Goal: Information Seeking & Learning: Check status

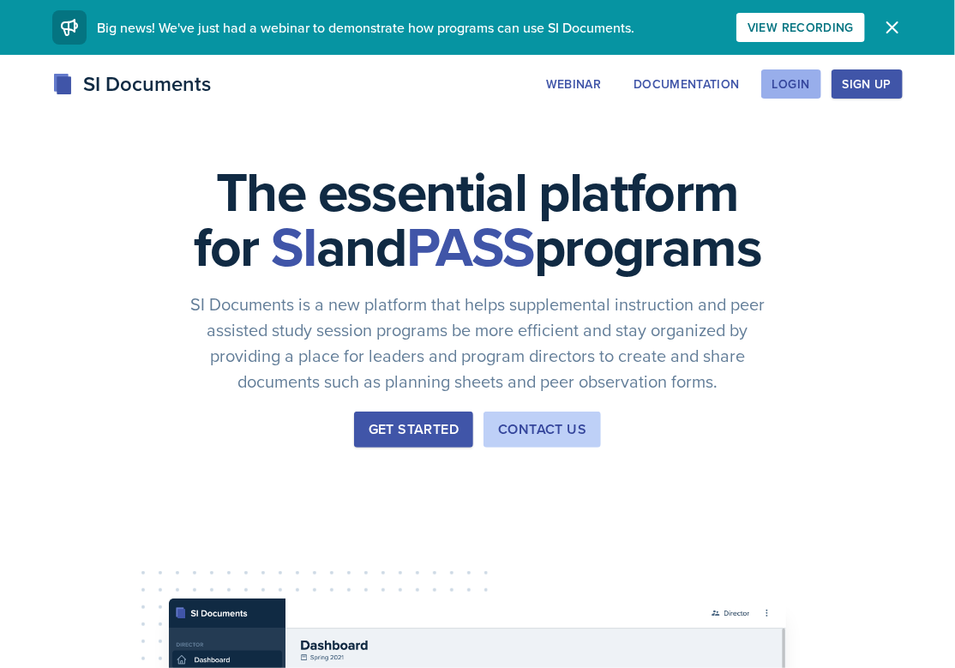
click at [788, 85] on div "Login" at bounding box center [792, 84] width 38 height 14
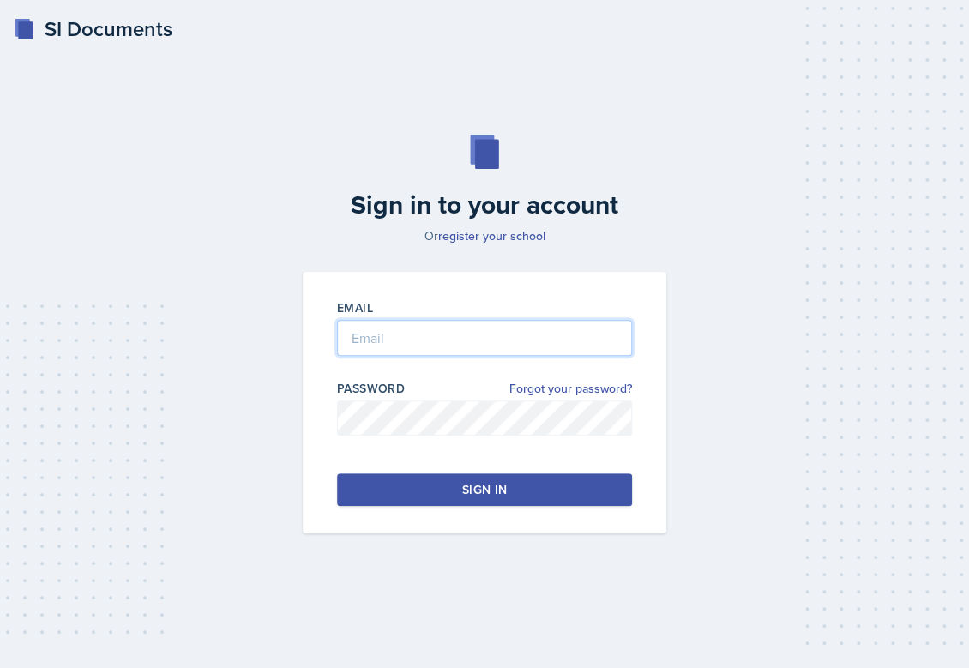
type input "[PERSON_NAME][EMAIL_ADDRESS][PERSON_NAME][DOMAIN_NAME]"
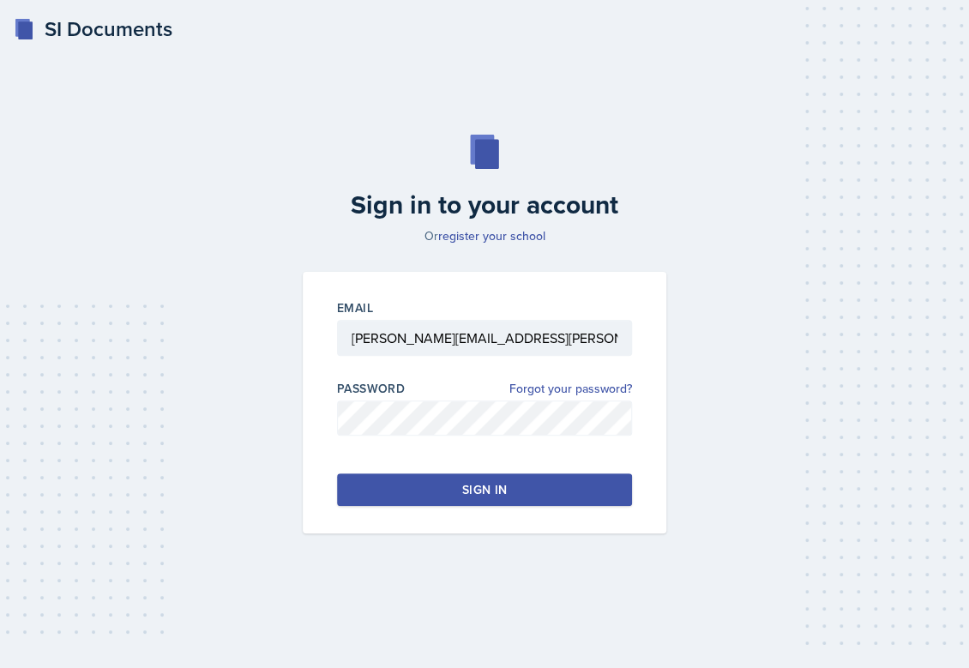
click at [453, 493] on button "Sign in" at bounding box center [484, 489] width 295 height 33
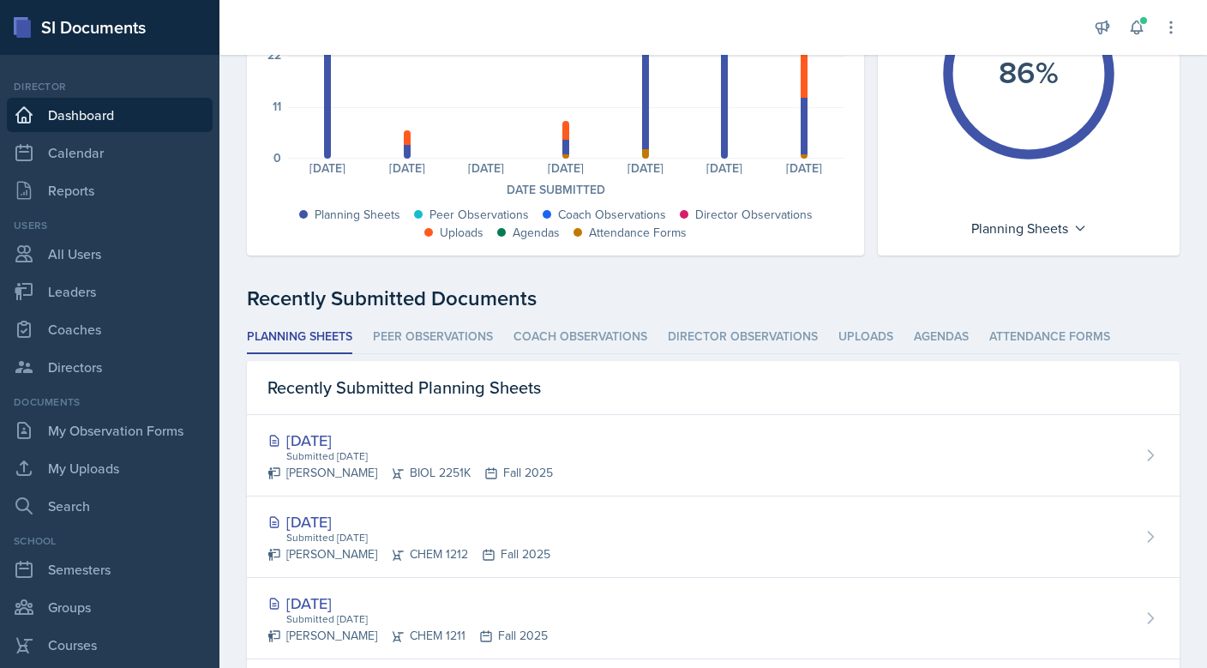
scroll to position [257, 0]
click at [563, 335] on li "Coach Observations" at bounding box center [581, 338] width 134 height 33
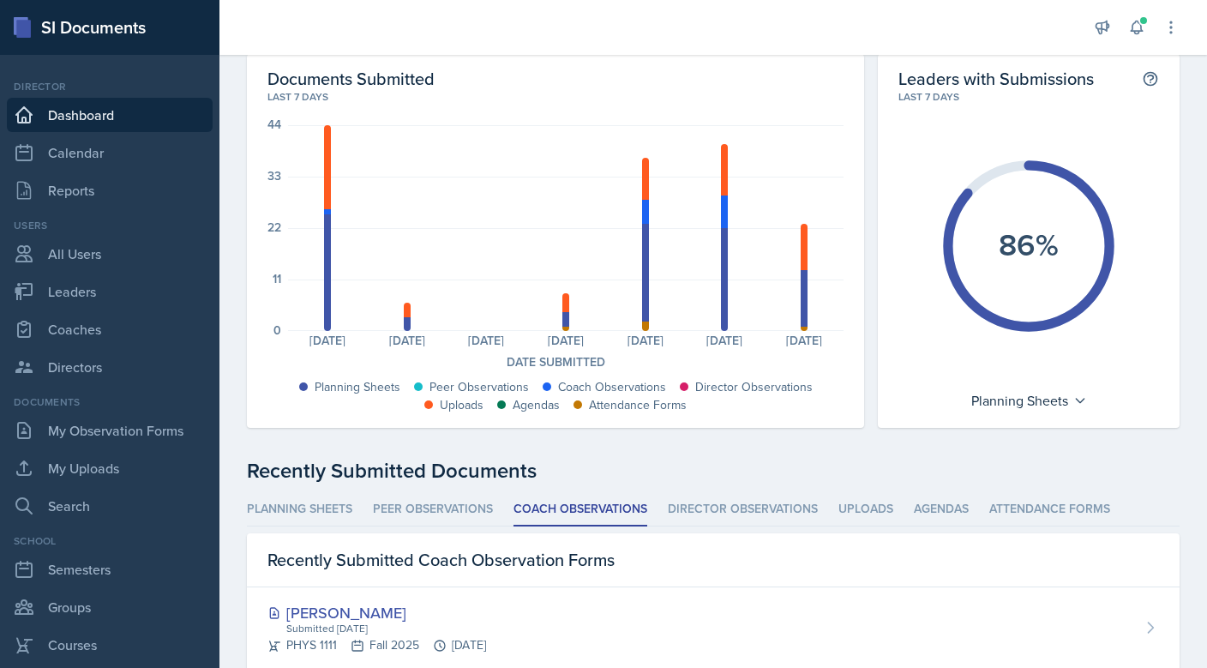
scroll to position [0, 0]
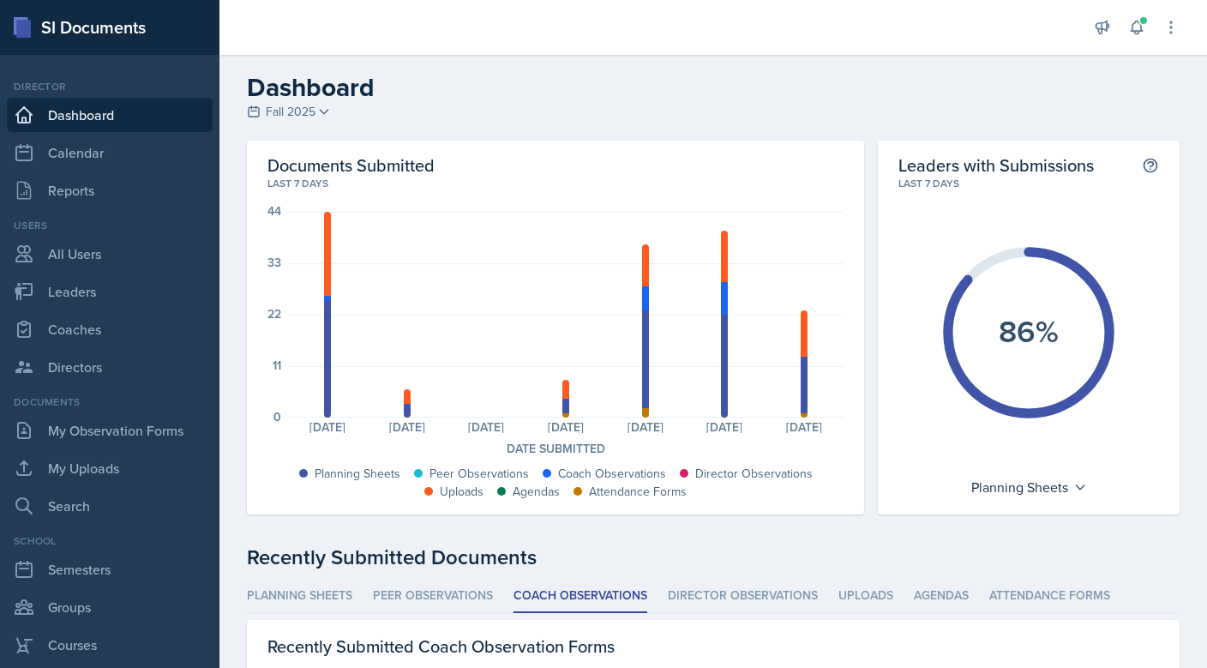
click at [309, 112] on span "Fall 2025" at bounding box center [291, 112] width 50 height 18
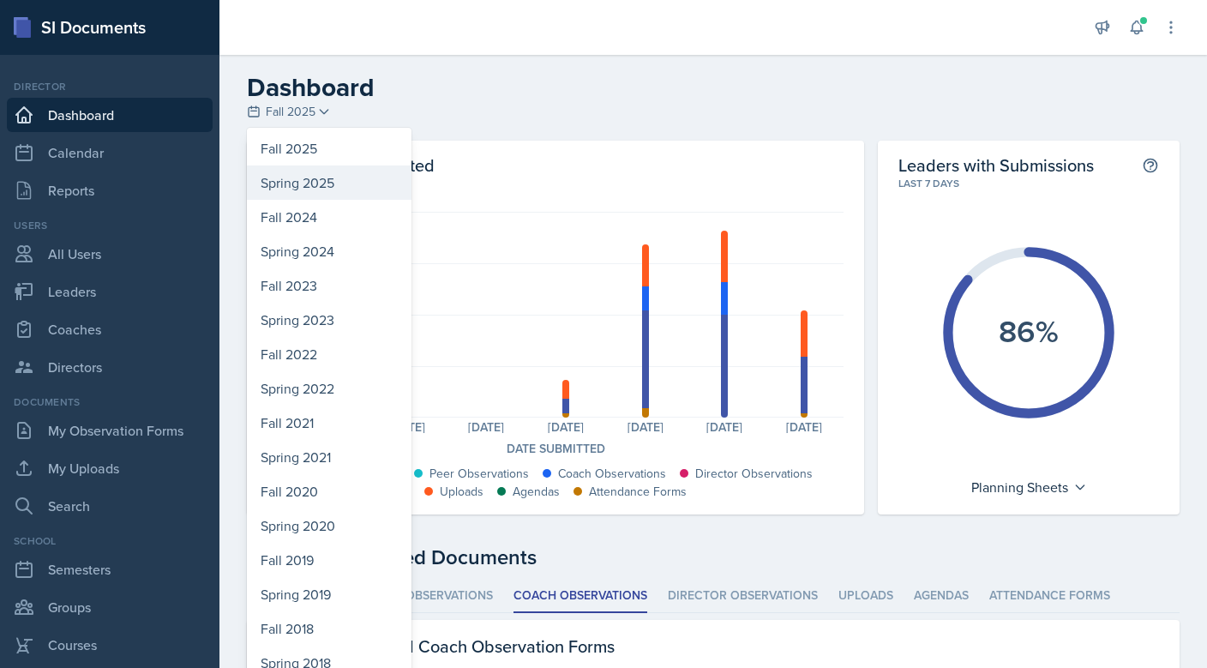
click at [326, 185] on div "Spring 2025" at bounding box center [329, 182] width 165 height 34
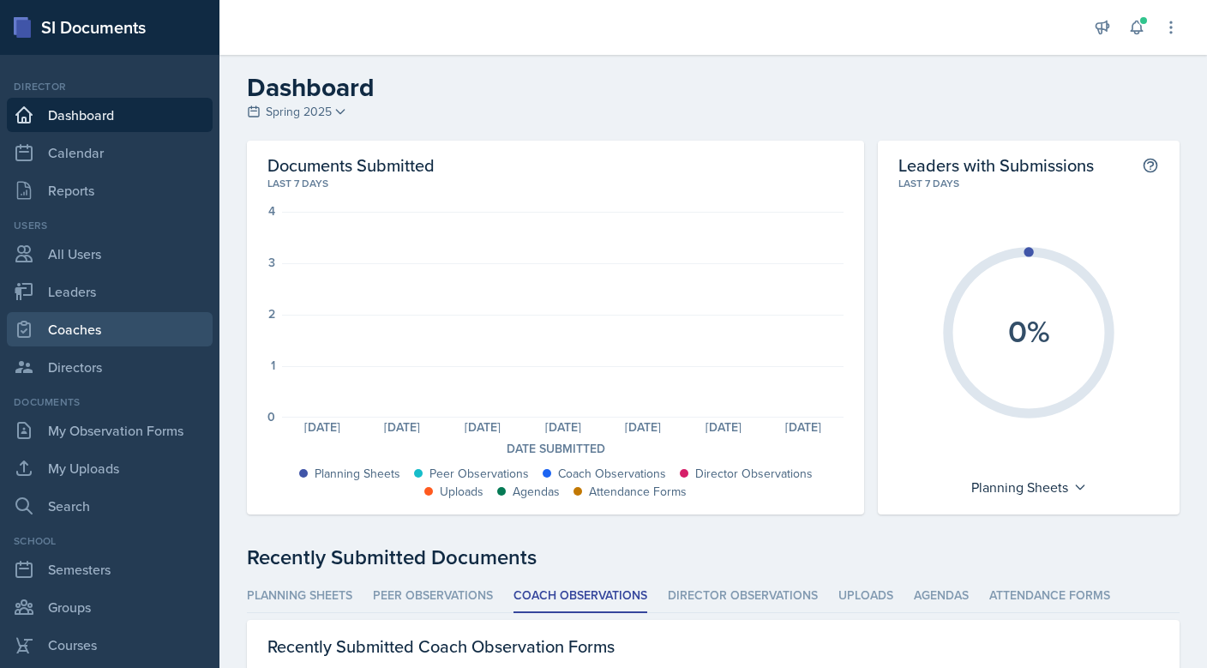
click at [75, 328] on link "Coaches" at bounding box center [110, 329] width 206 height 34
select select "986fdc3e-2246-4ffd-9cb8-78666de4ebed"
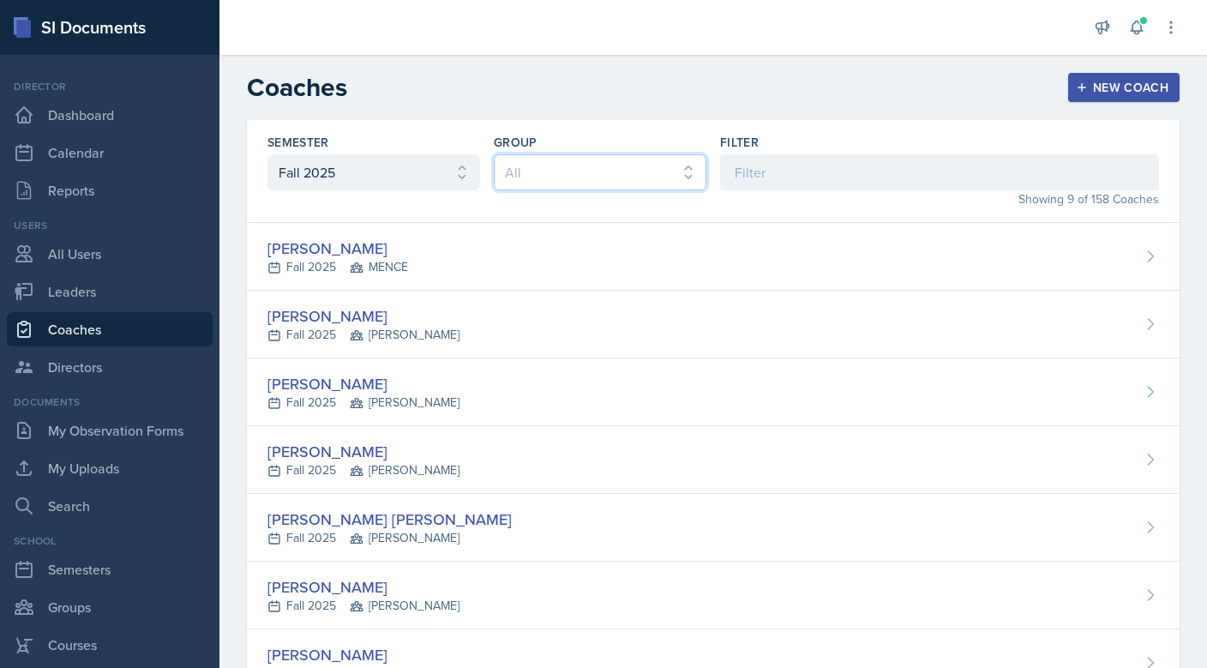
click at [513, 173] on select "All [PERSON_NAME] MENCE [PERSON_NAME]" at bounding box center [600, 172] width 213 height 36
select select "9b87640f-6d85-459b-8e62-c3d1492c2763"
click at [494, 154] on select "All [PERSON_NAME] MENCE [PERSON_NAME]" at bounding box center [600, 172] width 213 height 36
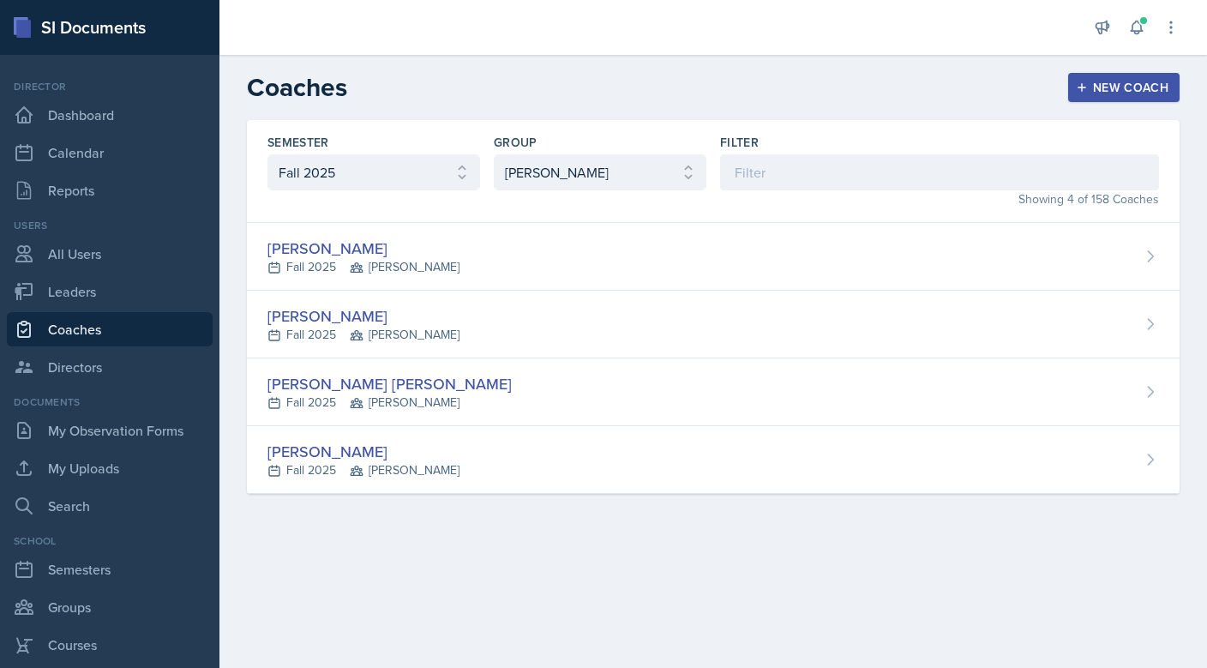
click at [78, 328] on link "Coaches" at bounding box center [110, 329] width 206 height 34
click at [686, 171] on select "All [PERSON_NAME] MENCE [PERSON_NAME]" at bounding box center [600, 172] width 213 height 36
click at [331, 164] on select "All Fall 2025 Spring 2025 Fall 2024 Spring 2024 Fall 2023 Spring 2023 Fall 2022…" at bounding box center [374, 172] width 213 height 36
select select "e7b6c66a-987a-4ab3-92d3-5526cc86007b"
click at [268, 154] on select "All Fall 2025 Spring 2025 Fall 2024 Spring 2024 Fall 2023 Spring 2023 Fall 2022…" at bounding box center [374, 172] width 213 height 36
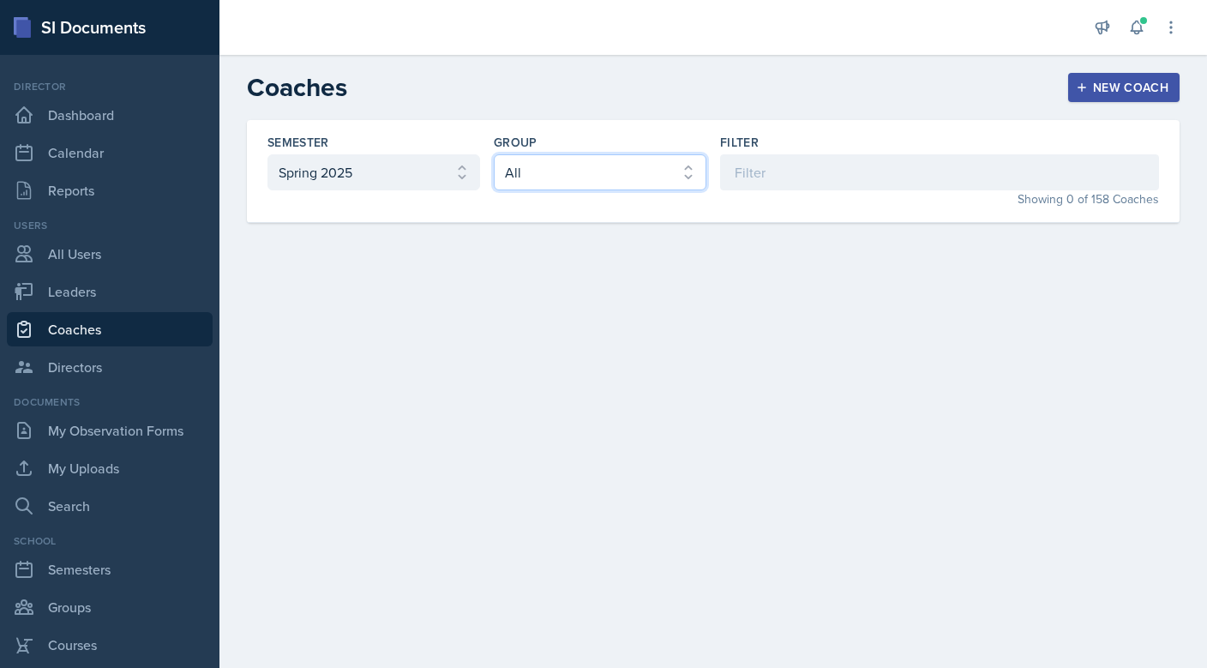
click at [634, 174] on select "All New Coach Fall 24 [PERSON_NAME] [PERSON_NAME] MENCE New Coach Spring 25" at bounding box center [600, 172] width 213 height 36
select select "0c16bf5c-693a-48dd-af7b-206b1acf77b9"
click at [494, 154] on select "All New Coach Fall 24 [PERSON_NAME] [PERSON_NAME] MENCE New Coach Spring 25" at bounding box center [600, 172] width 213 height 36
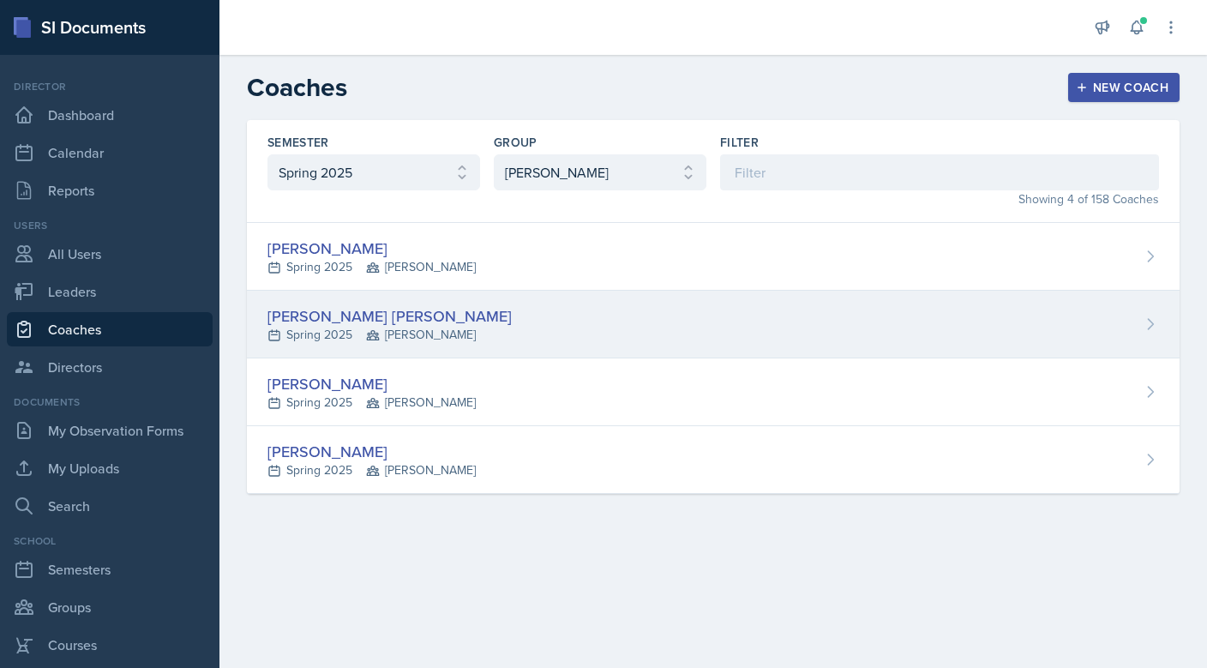
click at [346, 324] on div "[PERSON_NAME] [PERSON_NAME]" at bounding box center [390, 315] width 244 height 23
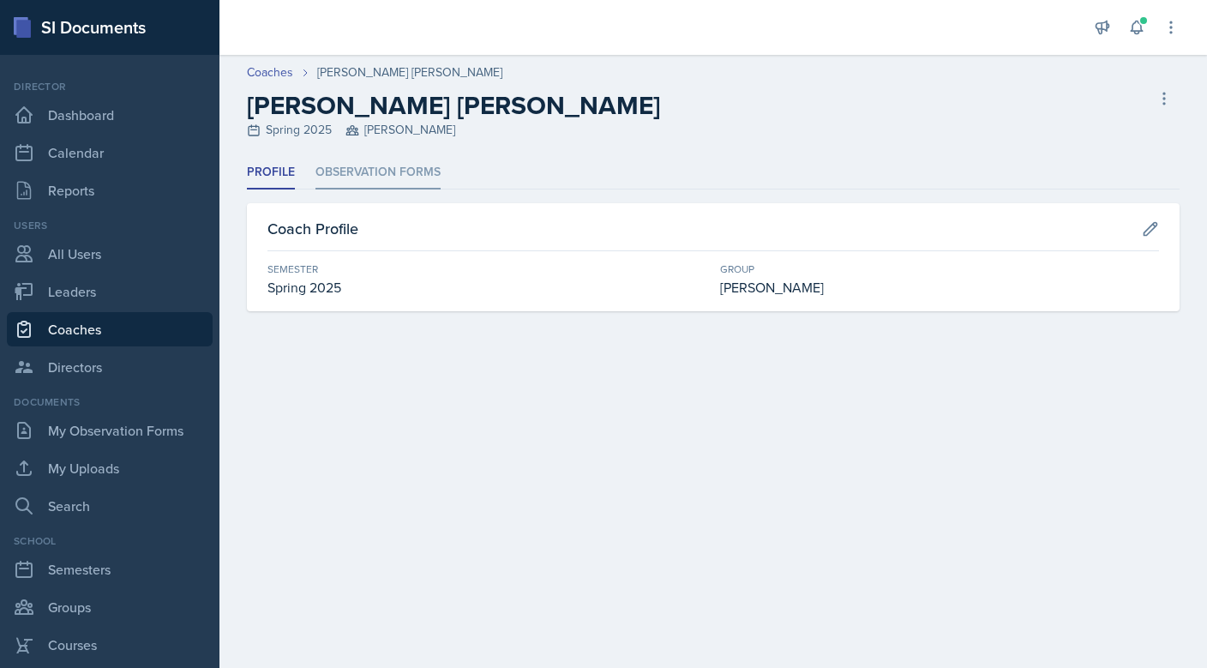
click at [385, 167] on li "Observation Forms" at bounding box center [378, 172] width 125 height 33
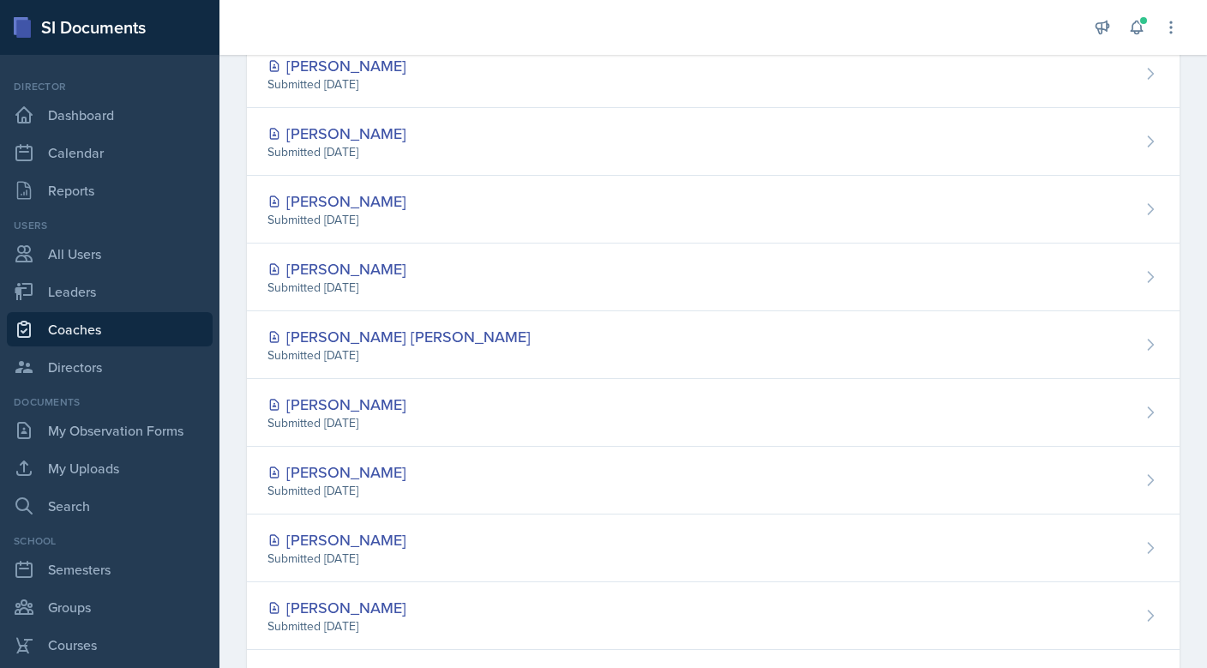
scroll to position [429, 0]
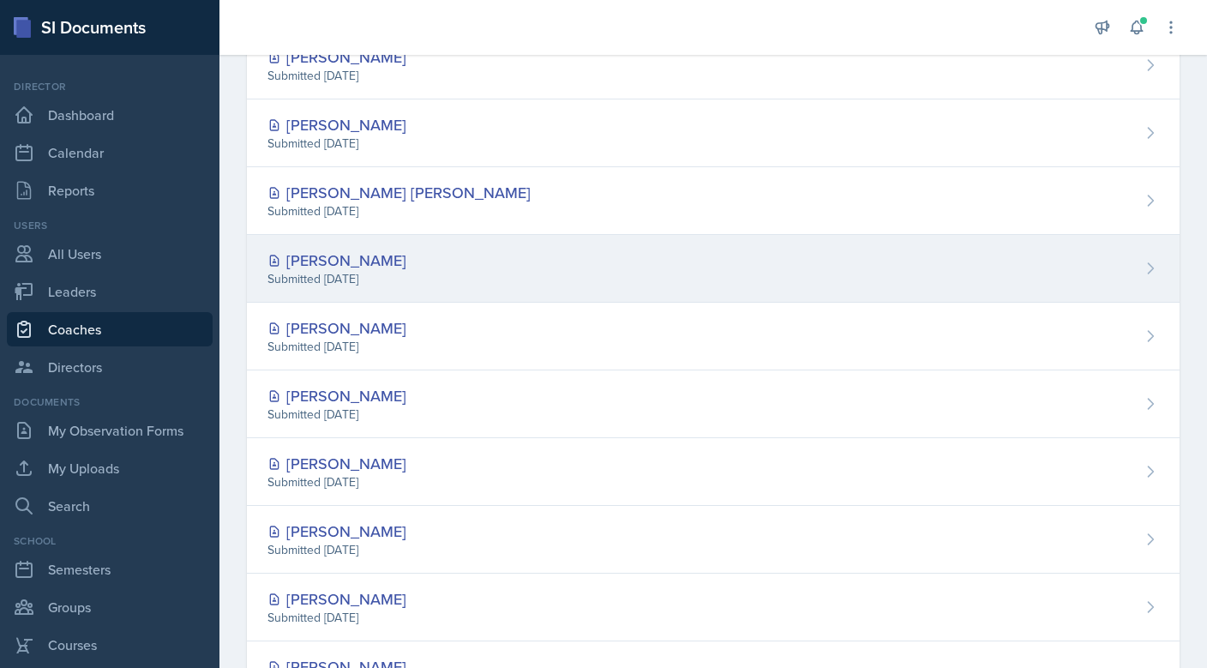
click at [394, 270] on div "Submitted [DATE]" at bounding box center [337, 279] width 139 height 18
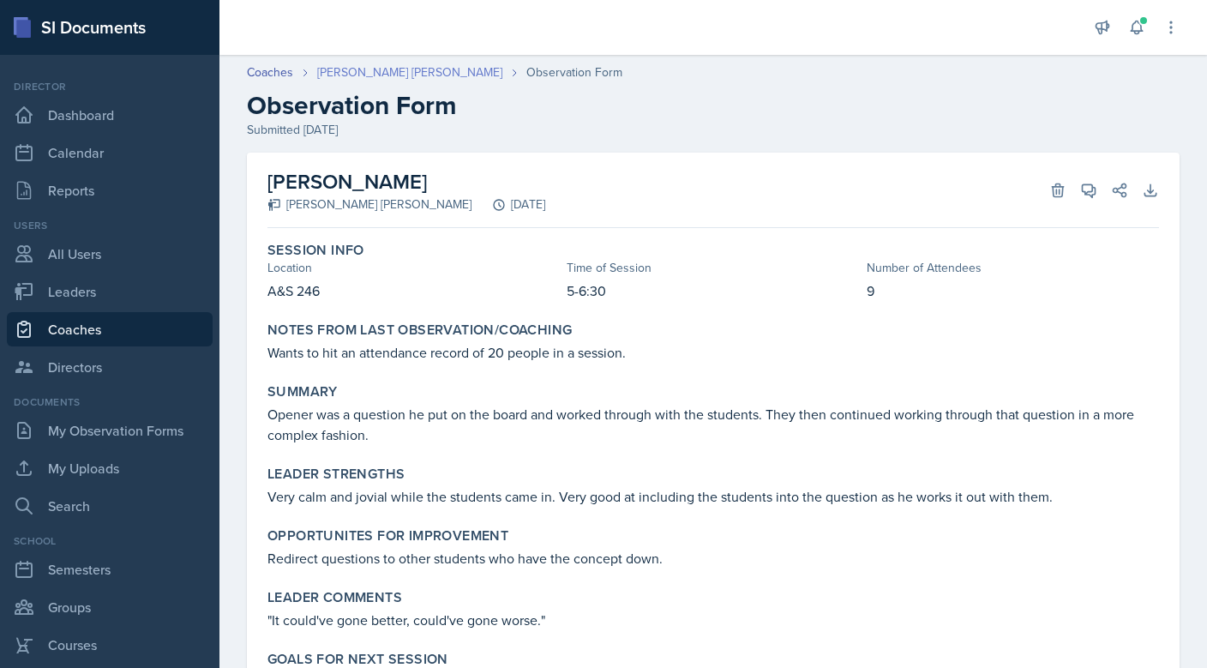
click at [346, 71] on link "[PERSON_NAME] [PERSON_NAME]" at bounding box center [409, 72] width 185 height 18
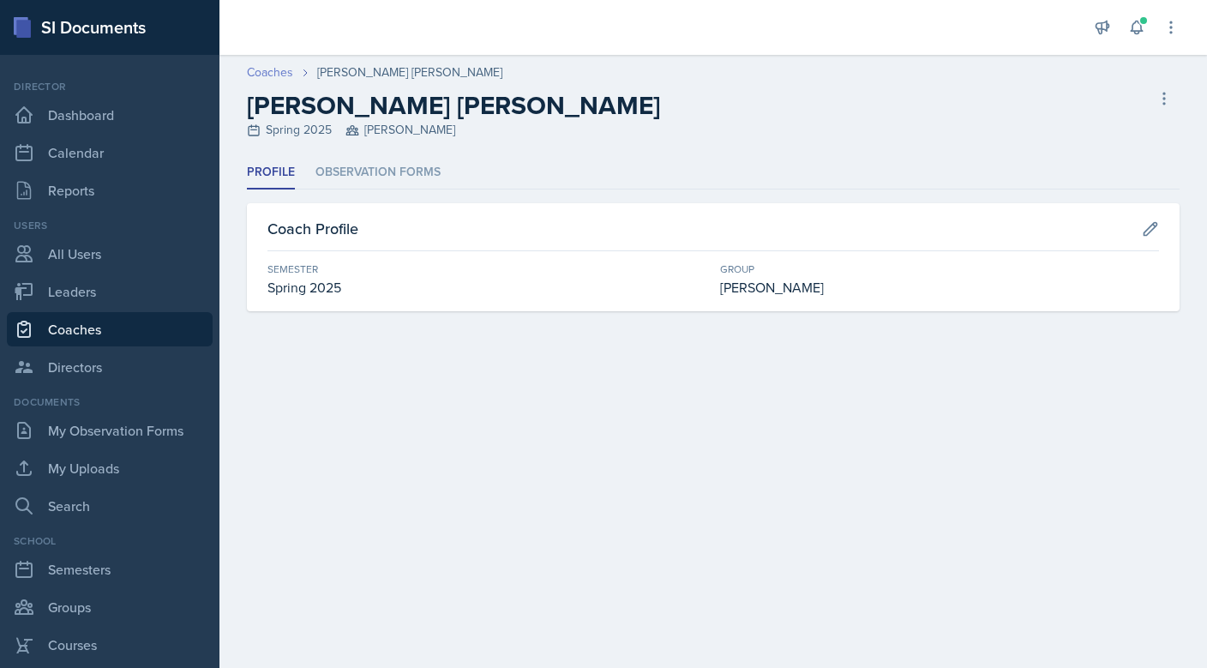
click at [278, 64] on link "Coaches" at bounding box center [270, 72] width 46 height 18
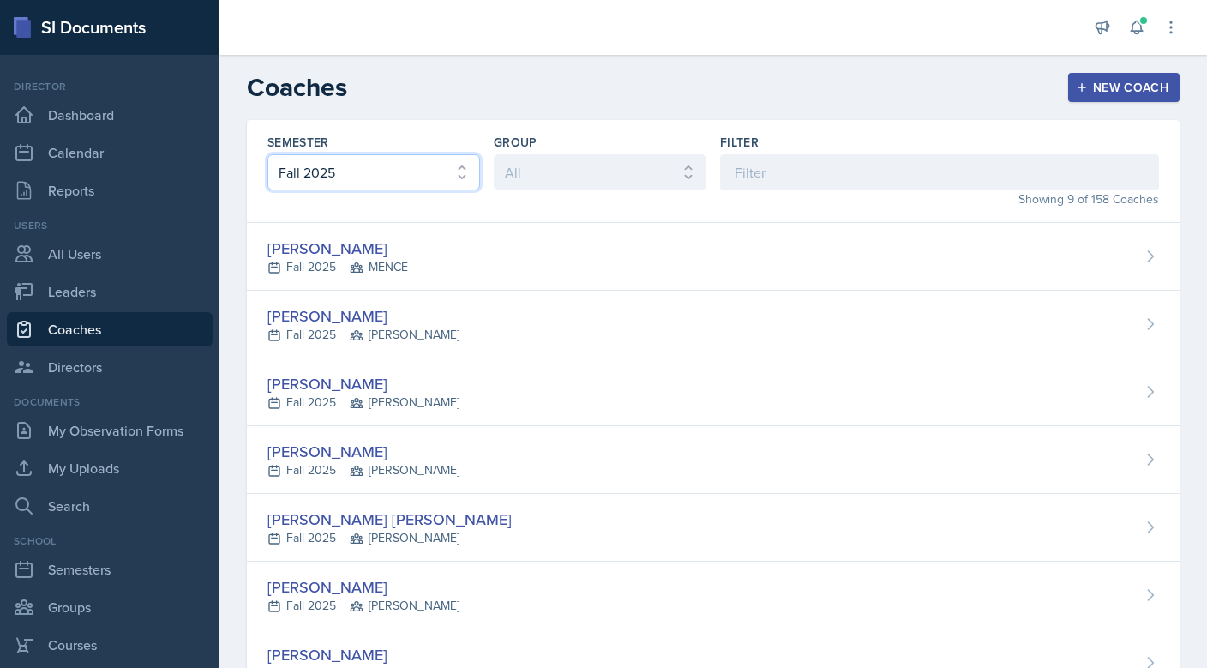
click at [455, 172] on select "All Fall 2025 Spring 2025 Fall 2024 Spring 2024 Fall 2023 Spring 2023 Fall 2022…" at bounding box center [374, 172] width 213 height 36
select select "e7b6c66a-987a-4ab3-92d3-5526cc86007b"
click at [268, 154] on select "All Fall 2025 Spring 2025 Fall 2024 Spring 2024 Fall 2023 Spring 2023 Fall 2022…" at bounding box center [374, 172] width 213 height 36
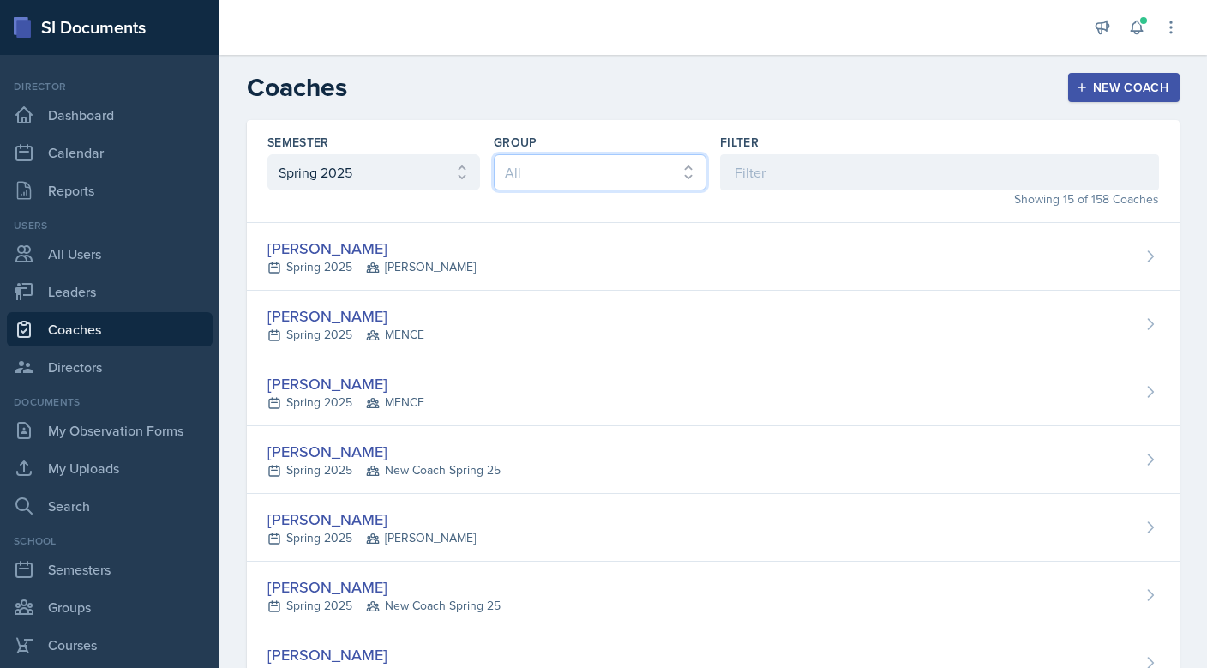
click at [611, 173] on select "All New Coach Fall 24 [PERSON_NAME] [PERSON_NAME] MENCE New Coach Spring 25" at bounding box center [600, 172] width 213 height 36
select select "0c16bf5c-693a-48dd-af7b-206b1acf77b9"
click at [494, 154] on select "All New Coach Fall 24 [PERSON_NAME] [PERSON_NAME] MENCE New Coach Spring 25" at bounding box center [600, 172] width 213 height 36
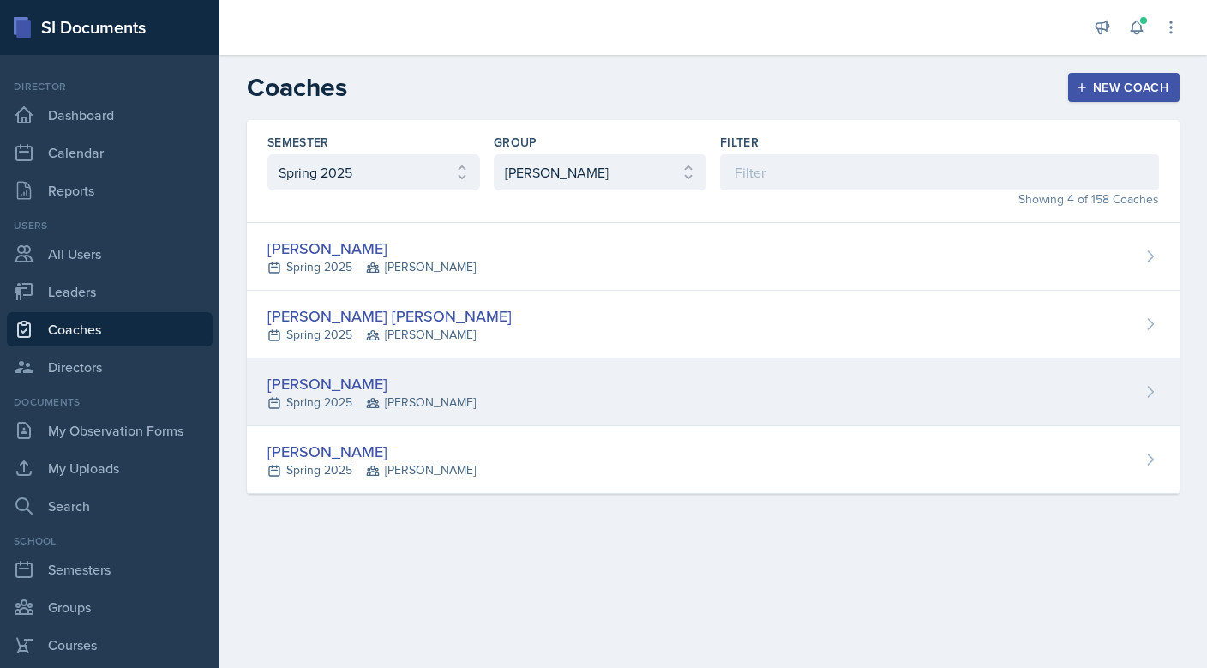
click at [350, 383] on div "[PERSON_NAME]" at bounding box center [372, 383] width 208 height 23
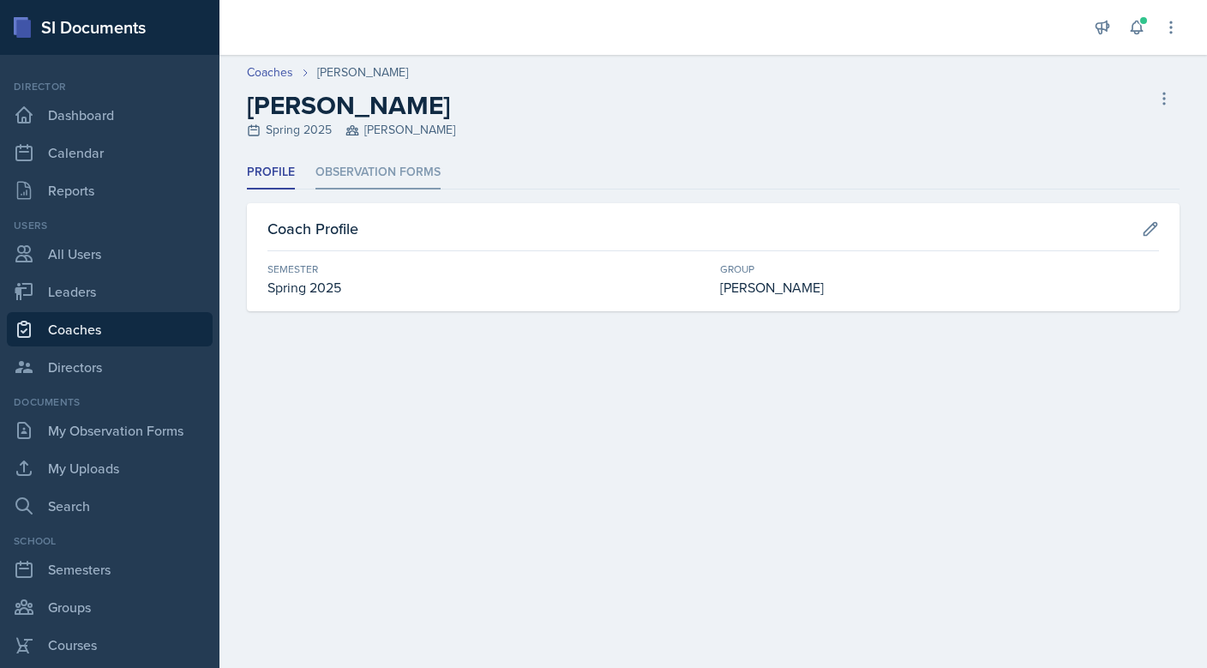
click at [378, 170] on li "Observation Forms" at bounding box center [378, 172] width 125 height 33
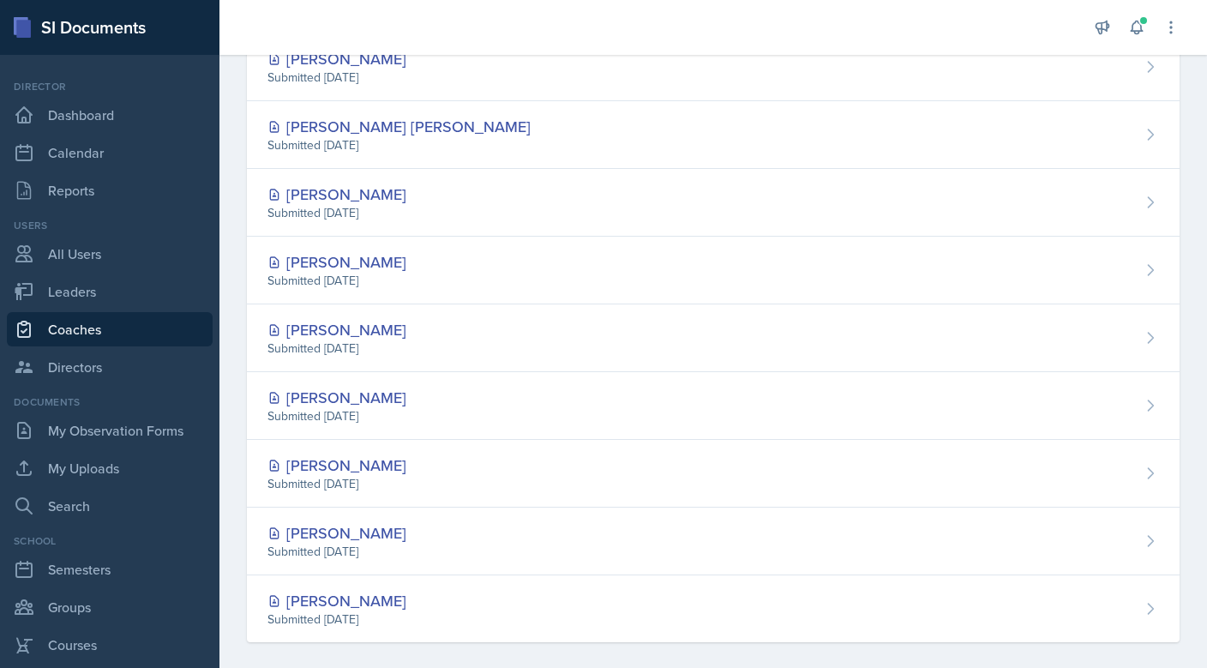
scroll to position [1250, 0]
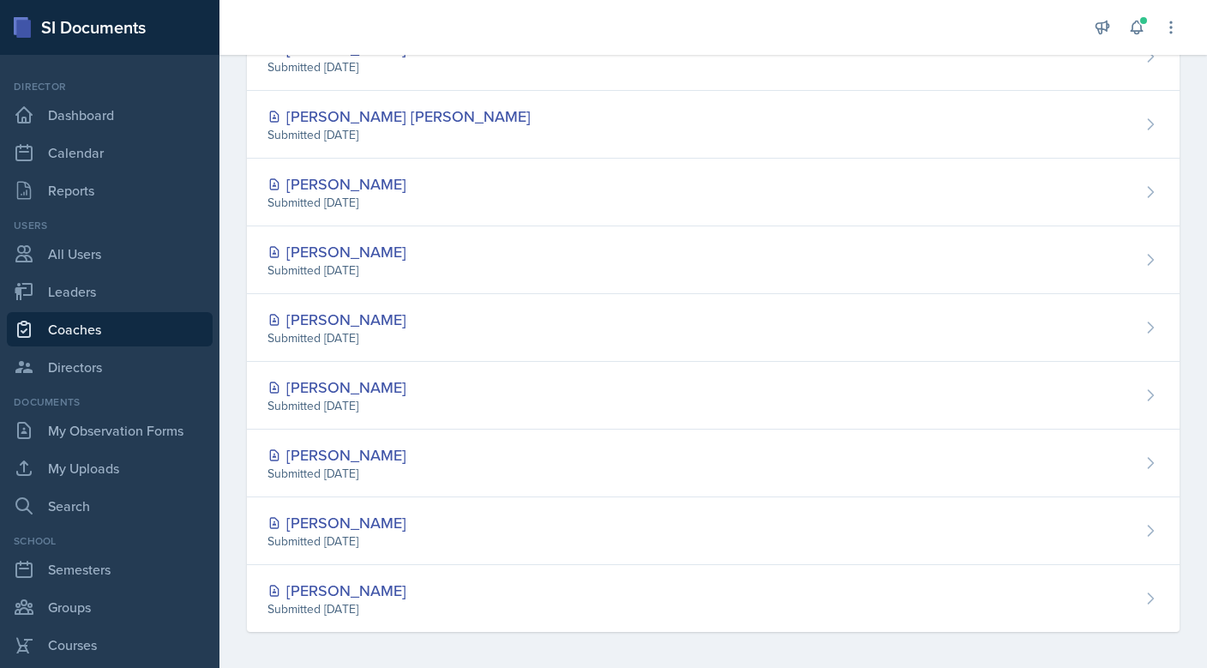
click at [349, 382] on div "[PERSON_NAME]" at bounding box center [337, 387] width 139 height 23
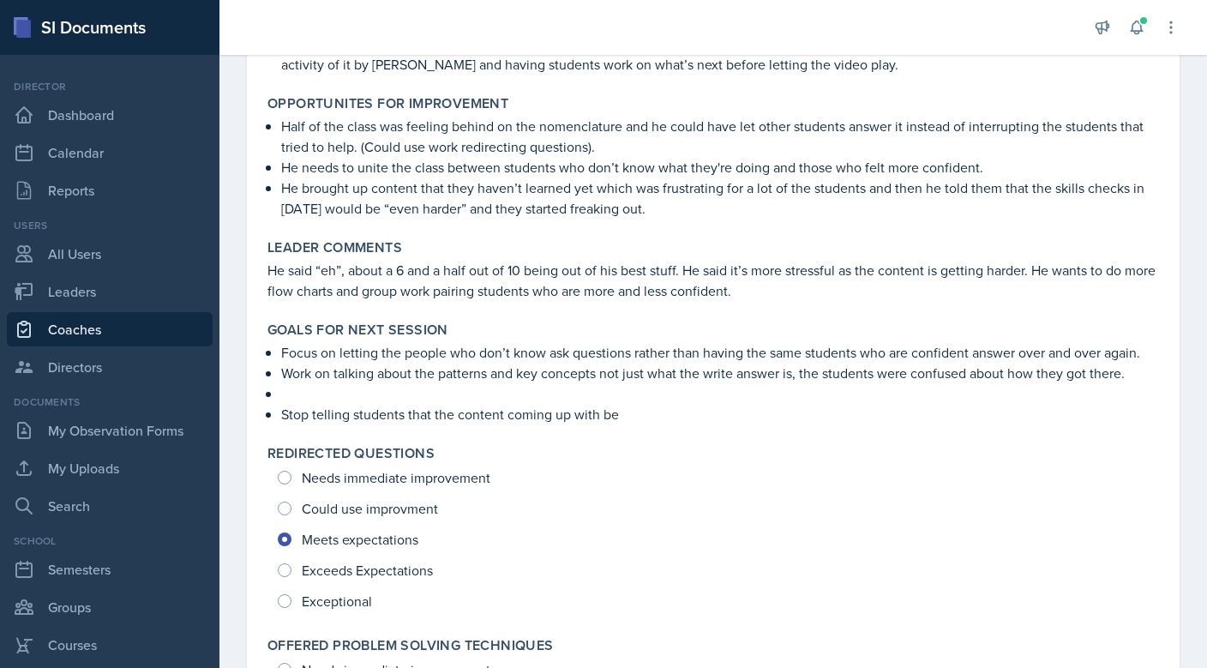
scroll to position [600, 0]
